Goal: Download file/media

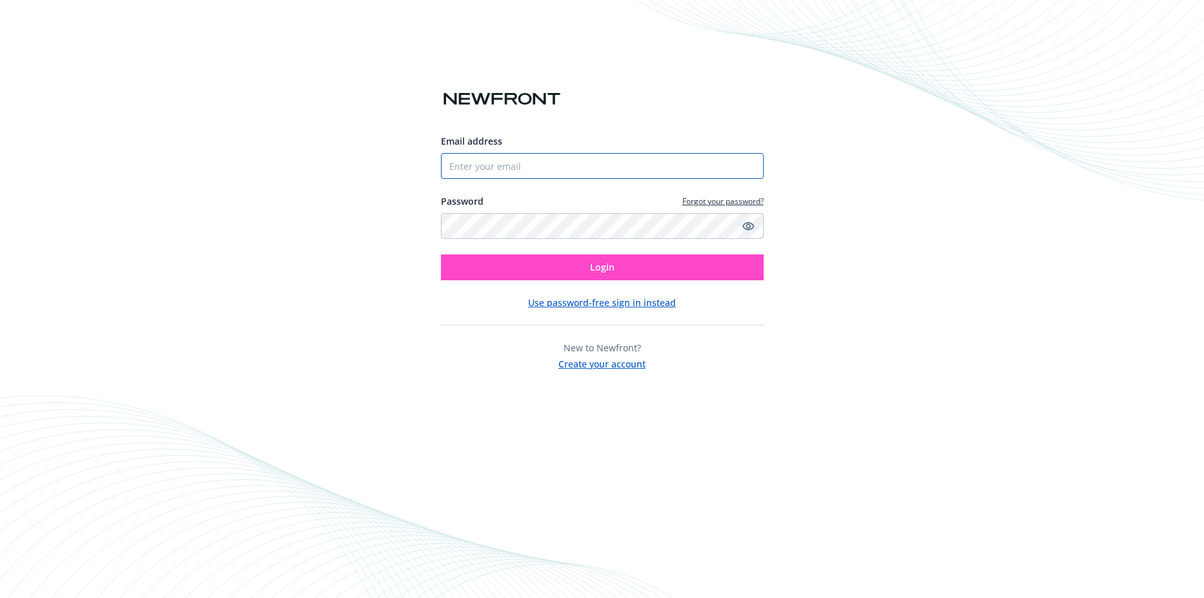
type input "[PERSON_NAME][EMAIL_ADDRESS][DOMAIN_NAME]"
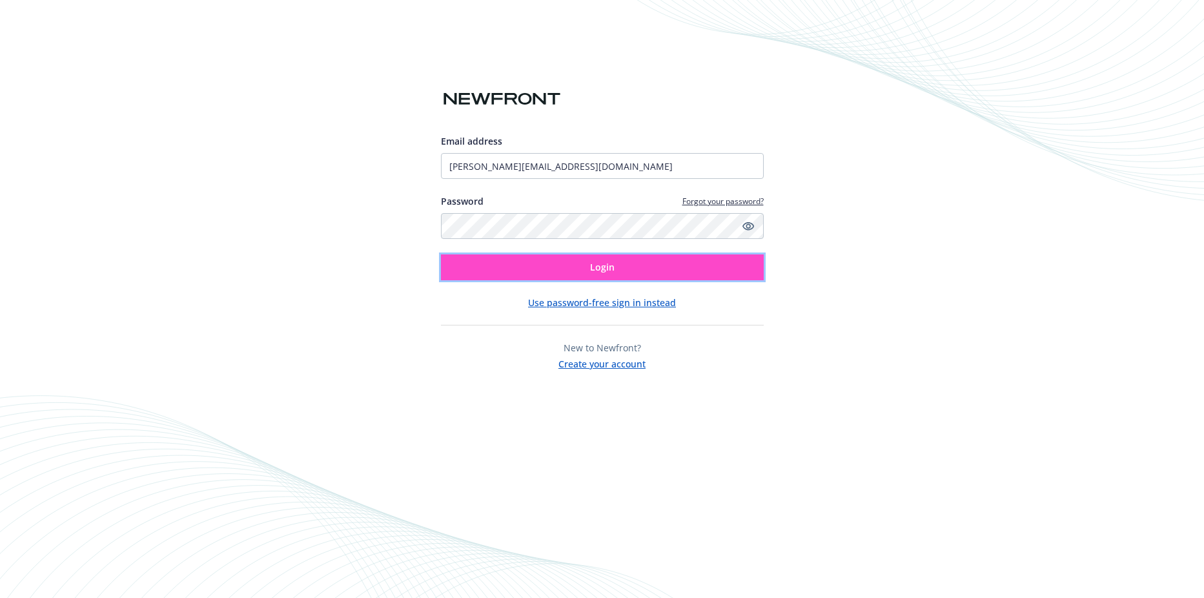
click at [497, 272] on button "Login" at bounding box center [602, 267] width 323 height 26
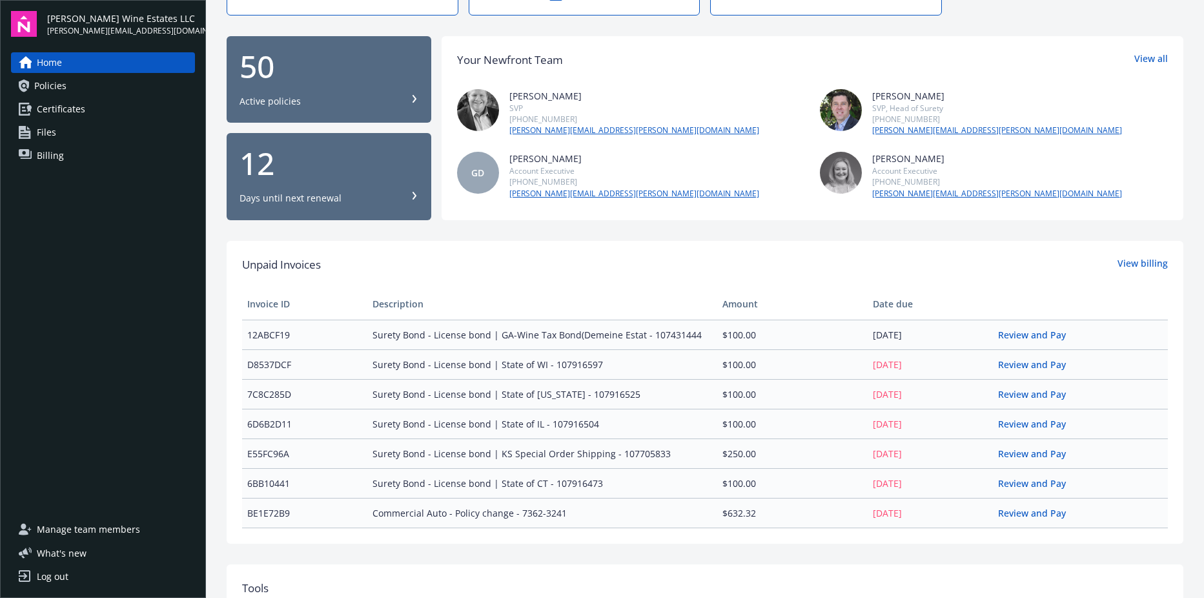
scroll to position [111, 0]
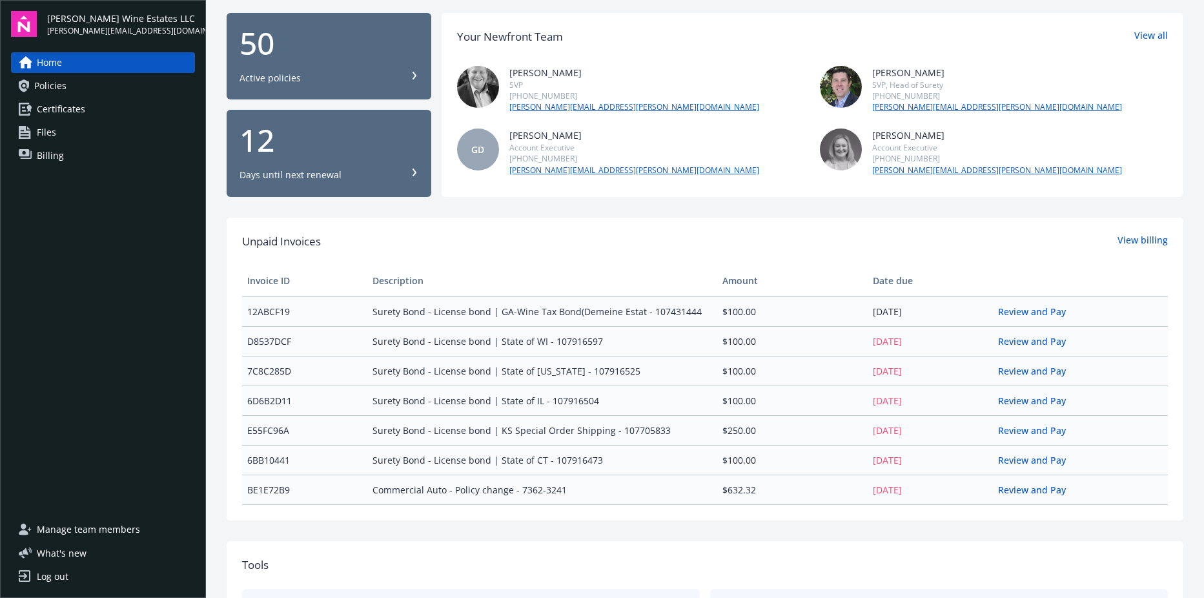
click at [379, 55] on div "50" at bounding box center [328, 43] width 179 height 31
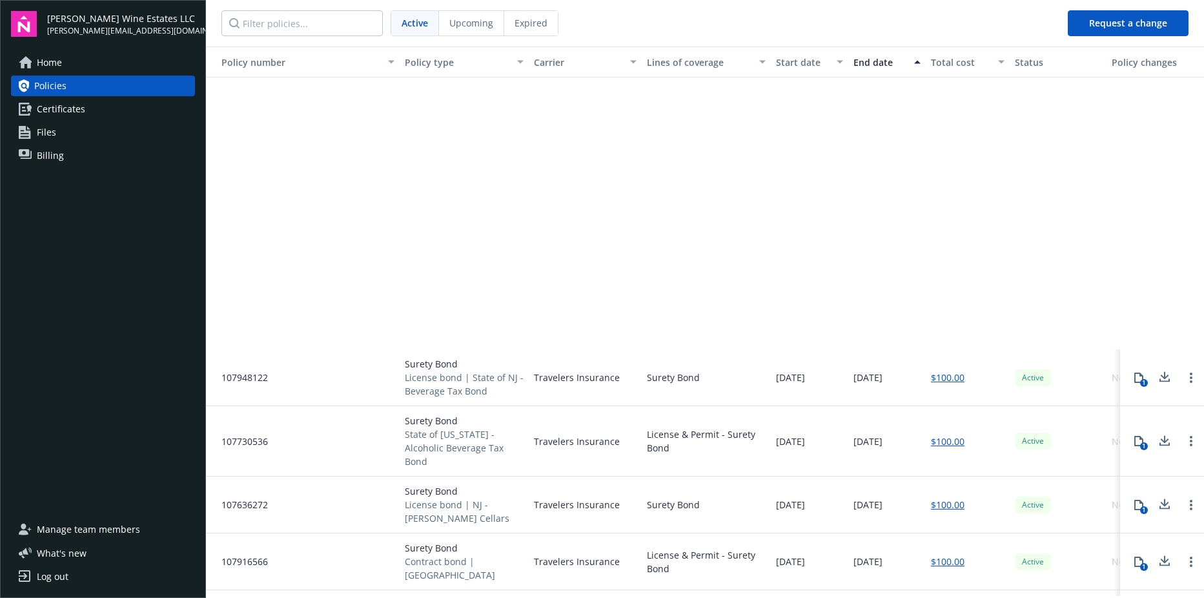
scroll to position [1143, 0]
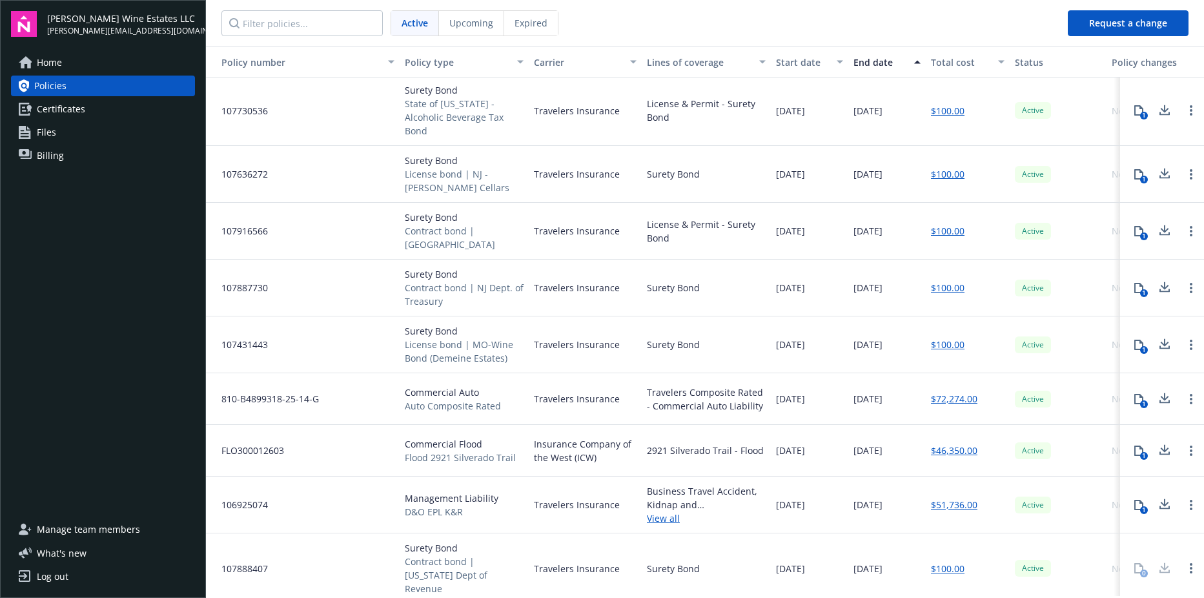
click at [1023, 395] on span "Active" at bounding box center [1033, 399] width 26 height 12
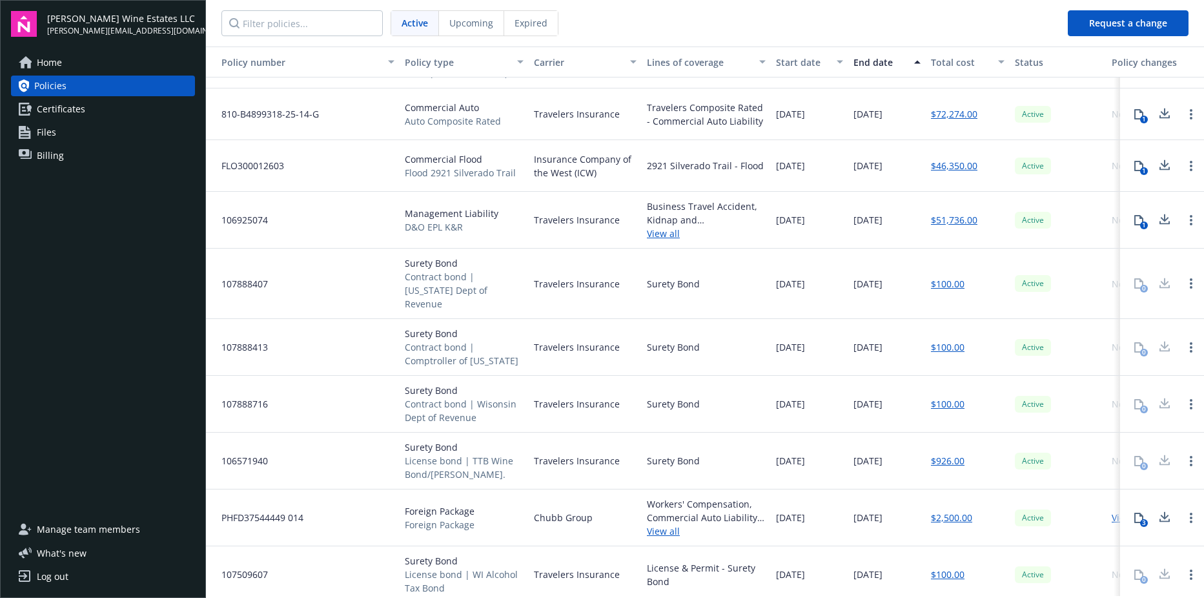
scroll to position [1390, 0]
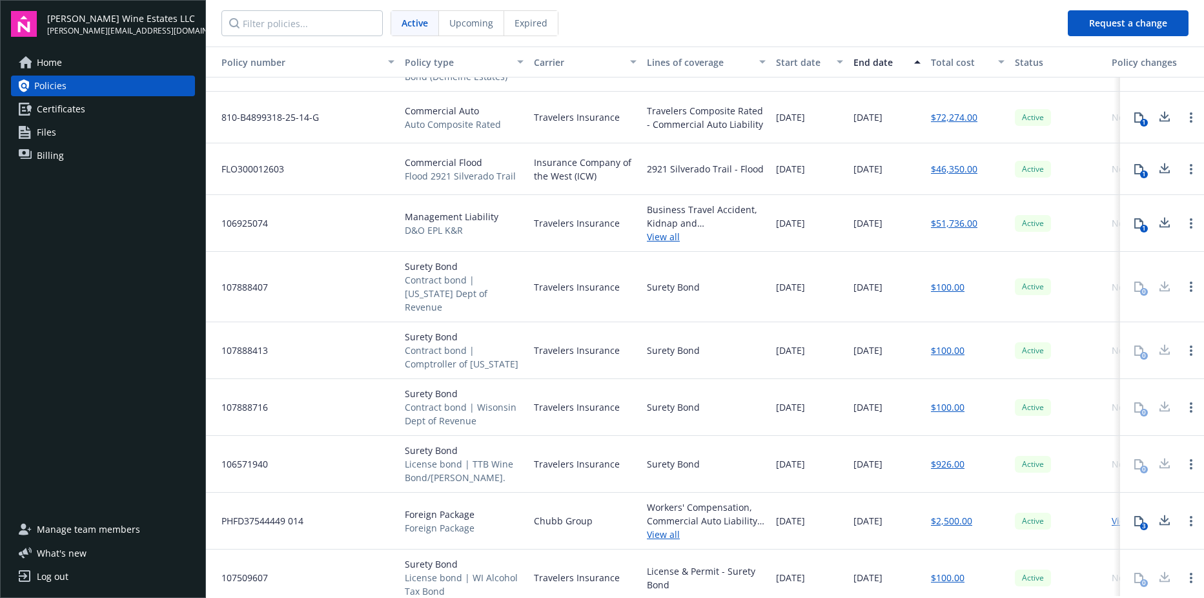
click at [951, 221] on link "$51,736.00" at bounding box center [954, 223] width 46 height 14
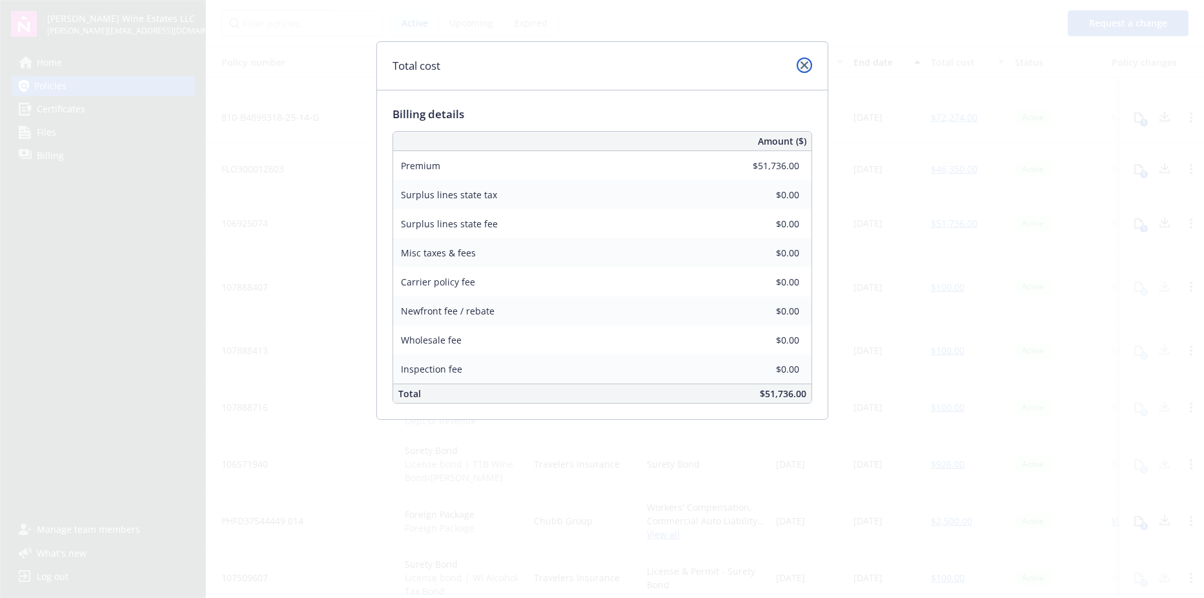
click at [809, 66] on link "close" at bounding box center [803, 64] width 15 height 15
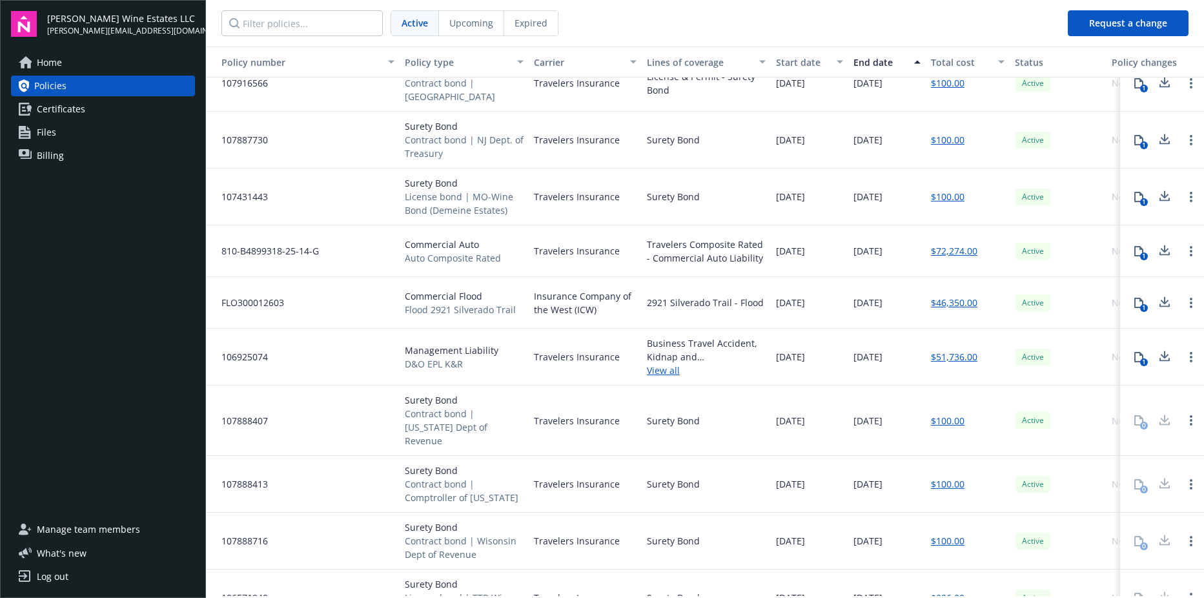
scroll to position [1277, 0]
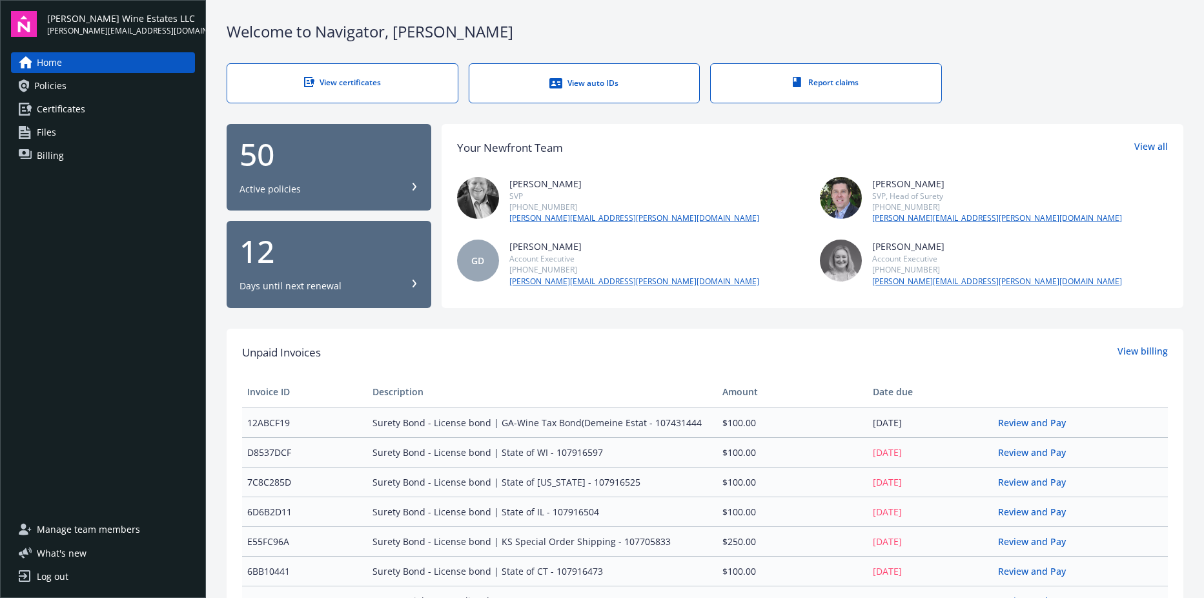
click at [329, 170] on div "50 Active policies" at bounding box center [328, 167] width 179 height 57
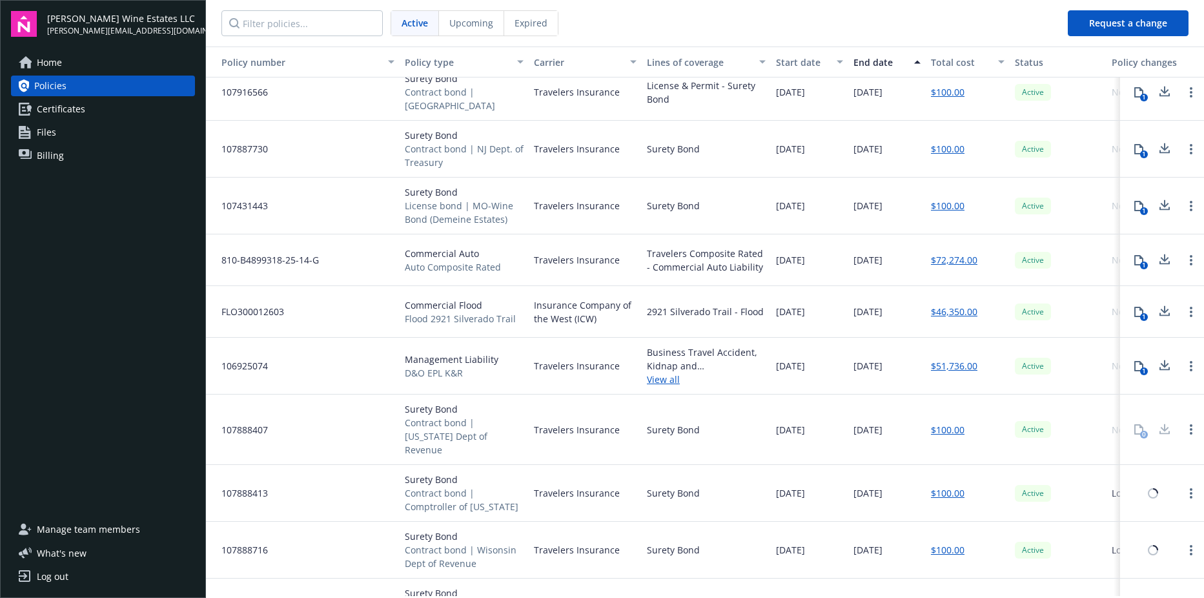
scroll to position [1265, 0]
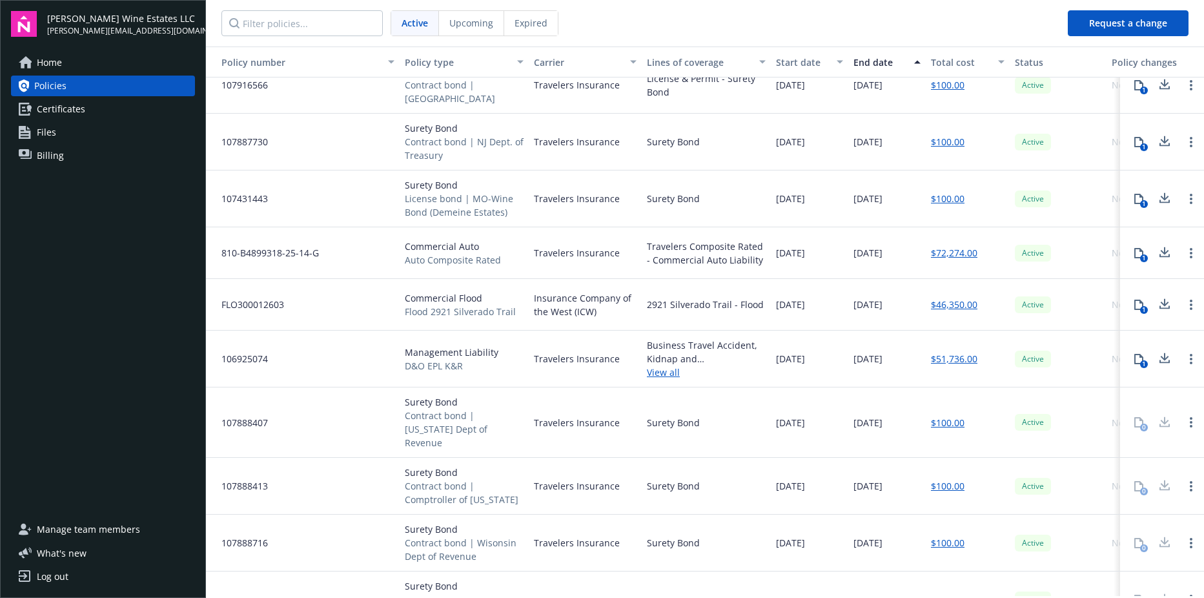
click at [1160, 353] on icon at bounding box center [1164, 356] width 8 height 8
